Goal: Find specific page/section: Find specific page/section

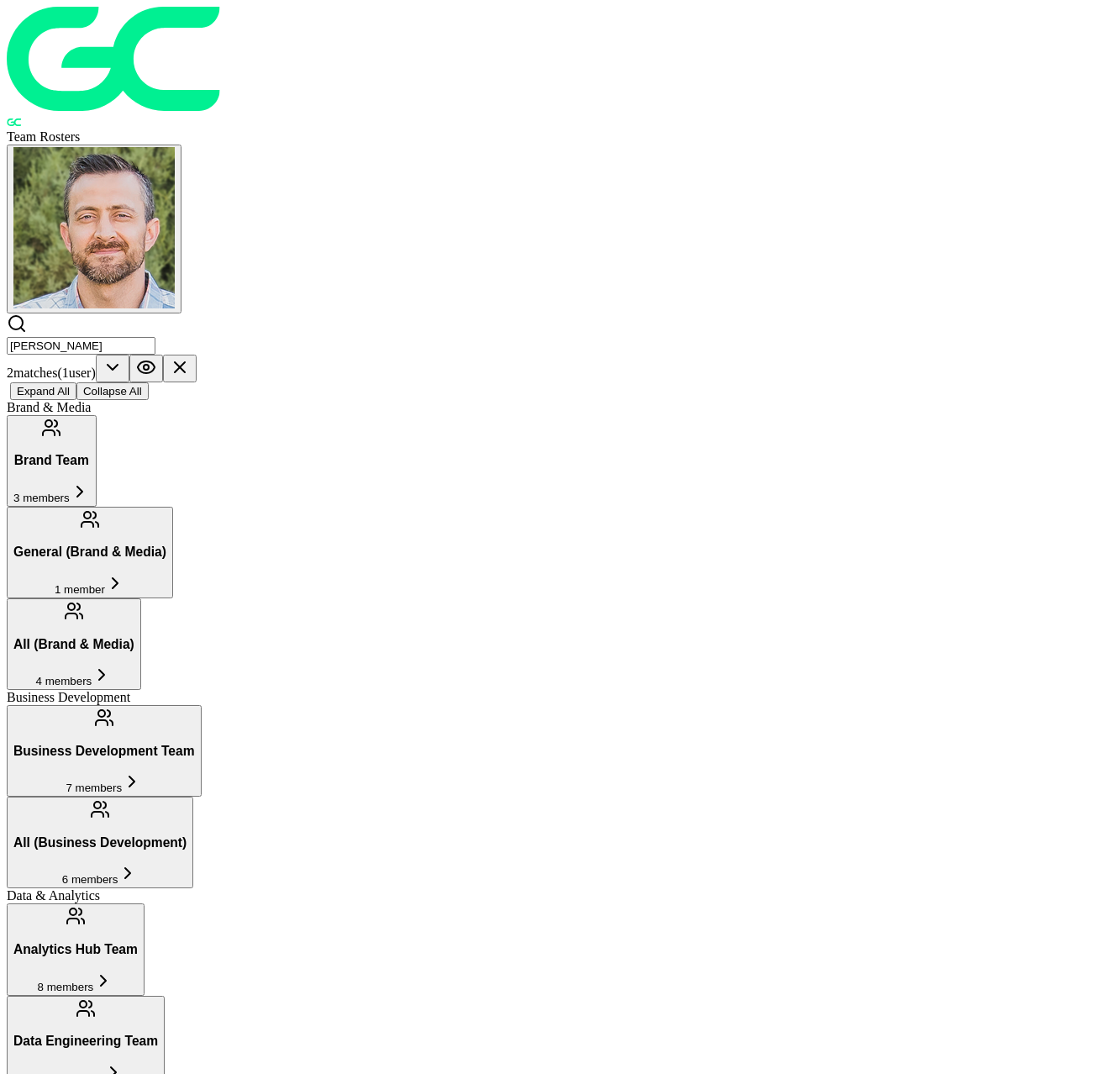
scroll to position [696, 0]
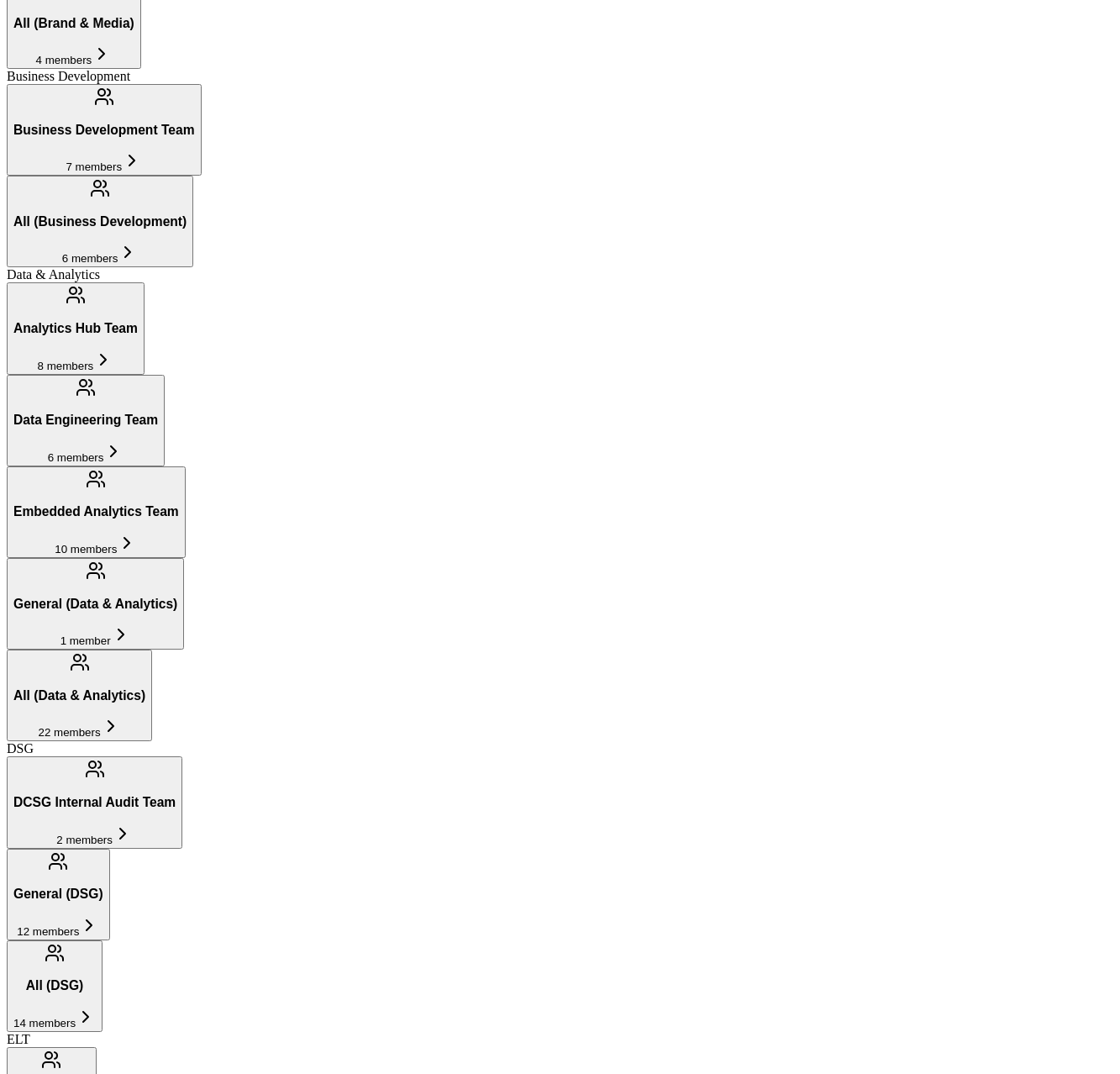
drag, startPoint x: 272, startPoint y: 70, endPoint x: 57, endPoint y: 82, distance: 215.3
drag, startPoint x: 272, startPoint y: 69, endPoint x: 111, endPoint y: 66, distance: 161.0
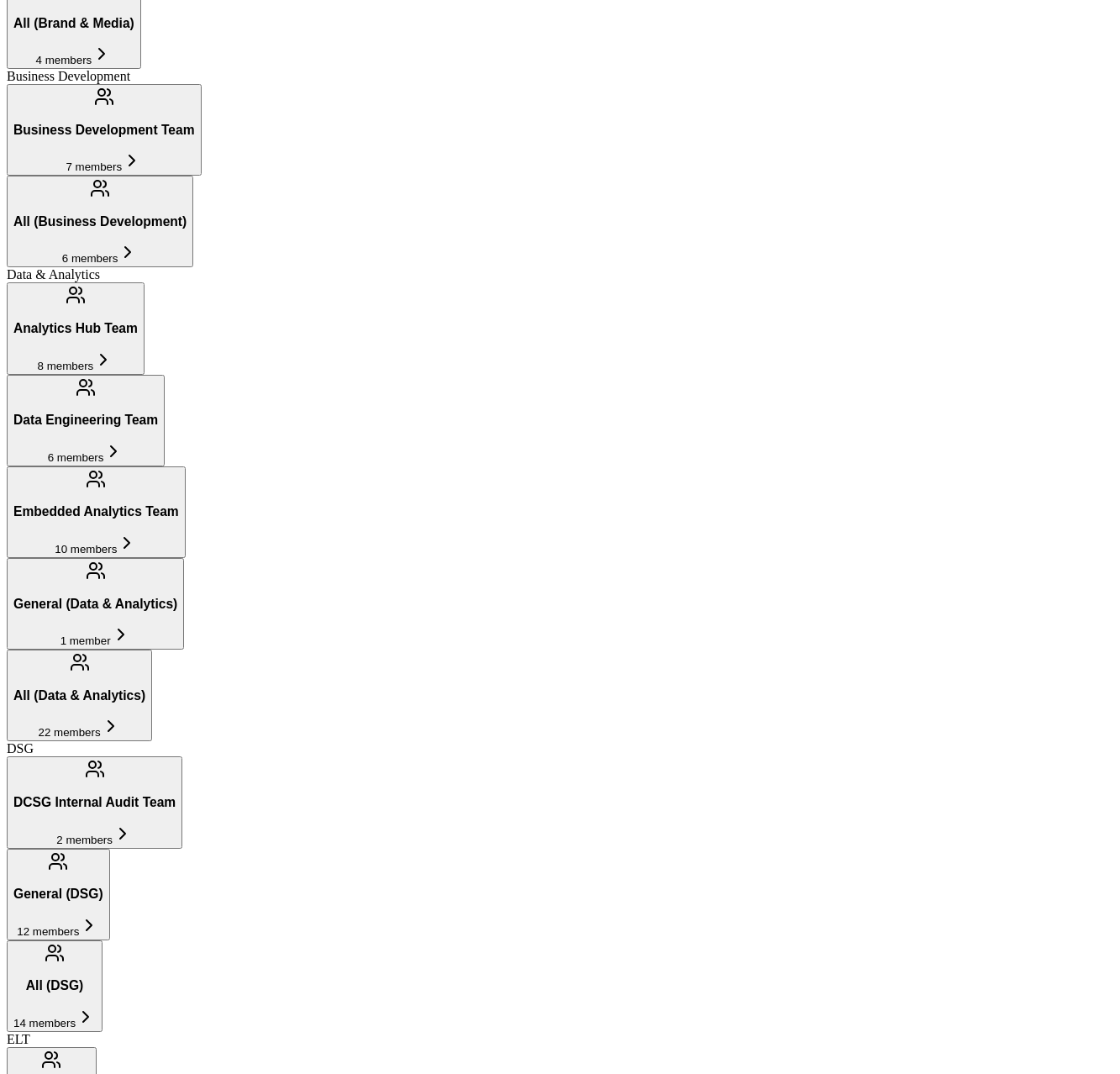
drag, startPoint x: 212, startPoint y: 73, endPoint x: 126, endPoint y: 67, distance: 86.2
drag, startPoint x: 213, startPoint y: 67, endPoint x: 121, endPoint y: 78, distance: 92.7
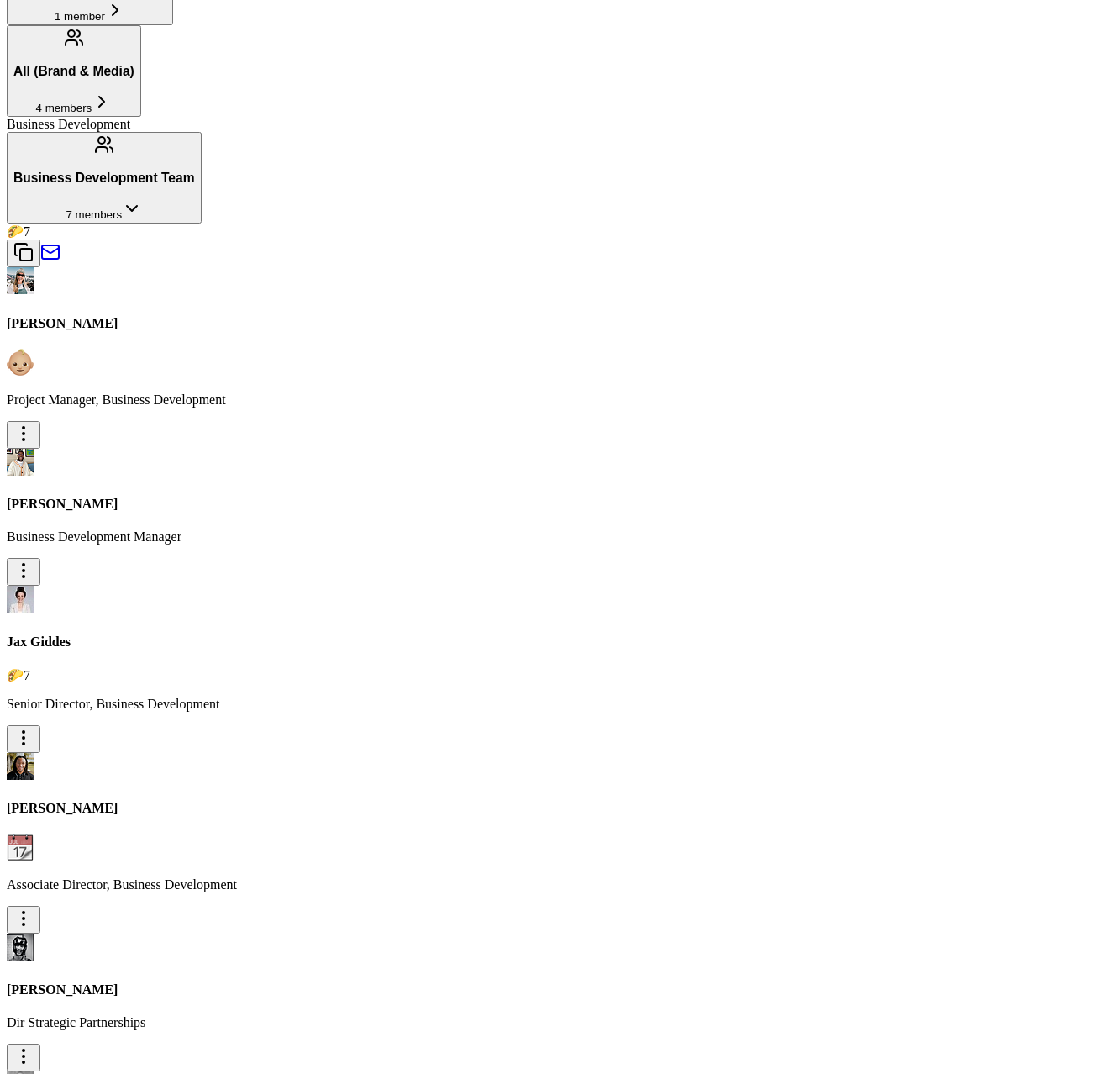
scroll to position [1051, 0]
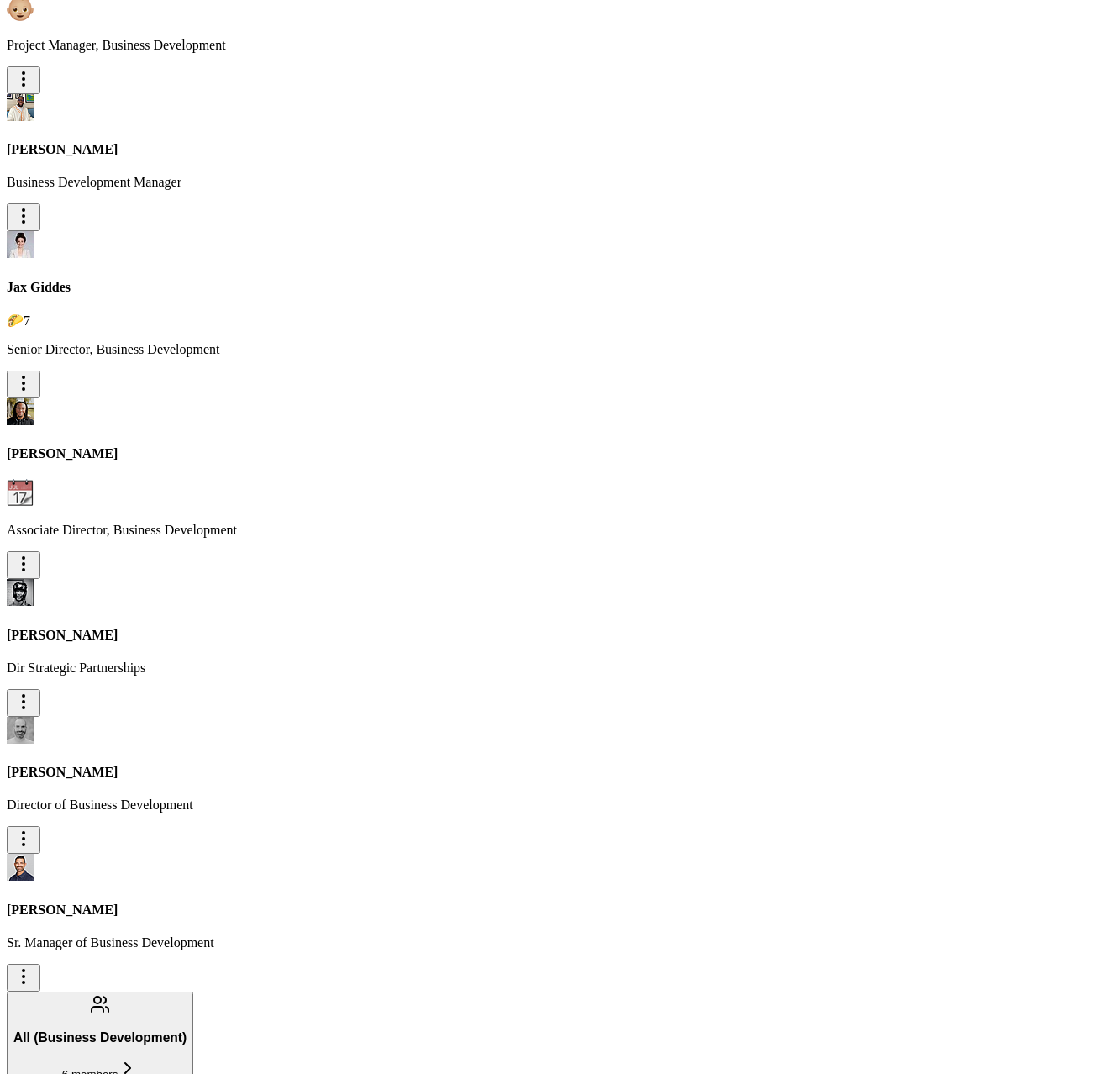
type input "[PERSON_NAME]"
